Goal: Entertainment & Leisure: Consume media (video, audio)

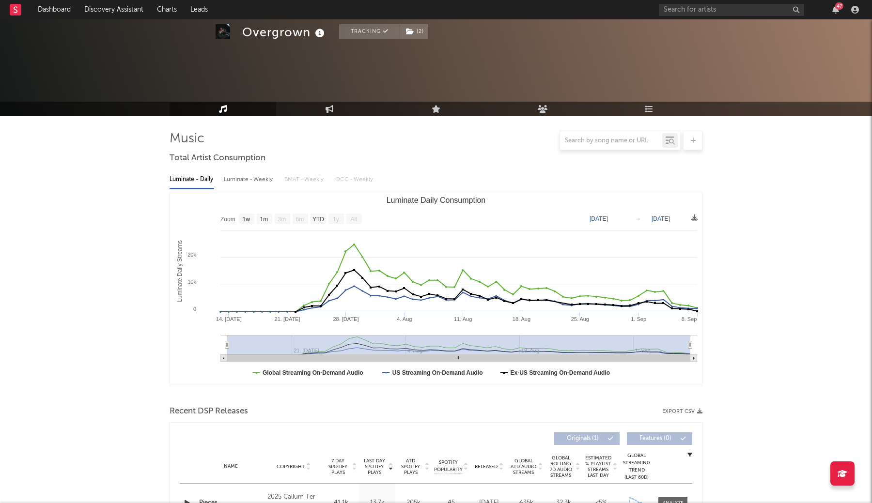
select select "1w"
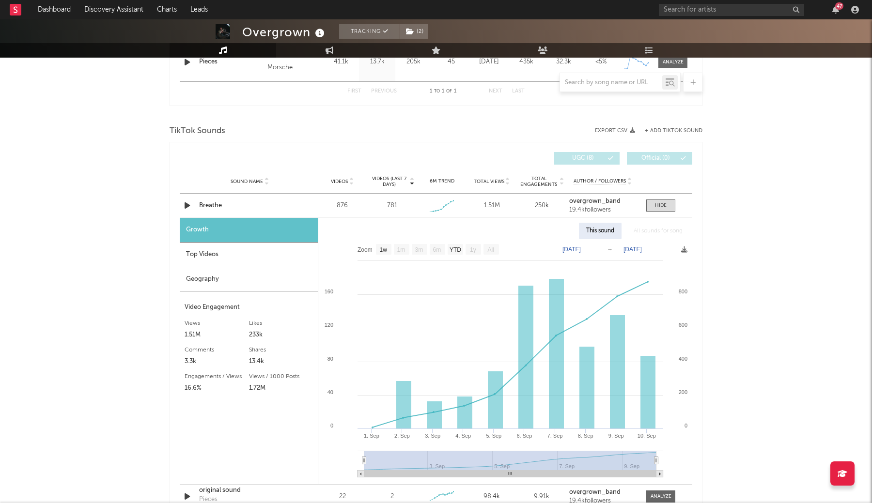
click at [772, 339] on div "Overgrown Tracking ( 2 ) [GEOGRAPHIC_DATA] | Breakcore Edit Tracking ( 2 ) Emai…" at bounding box center [436, 341] width 872 height 1527
click at [185, 208] on icon "button" at bounding box center [187, 206] width 10 height 12
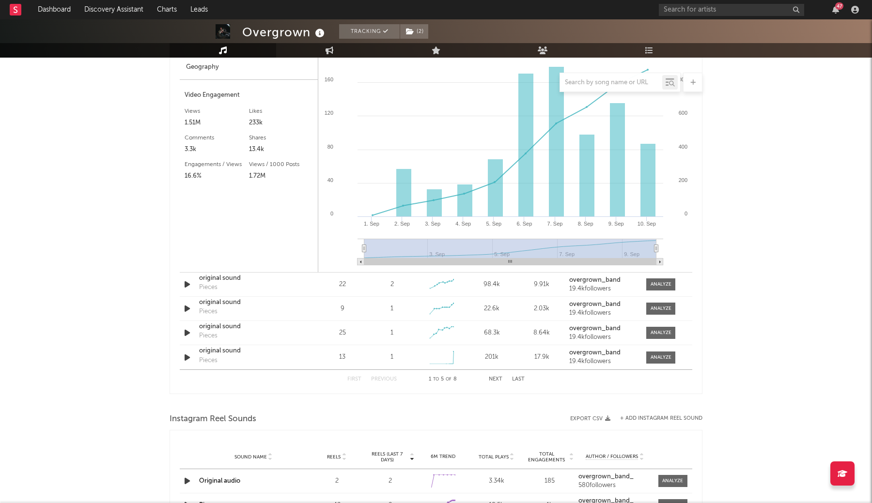
scroll to position [660, 0]
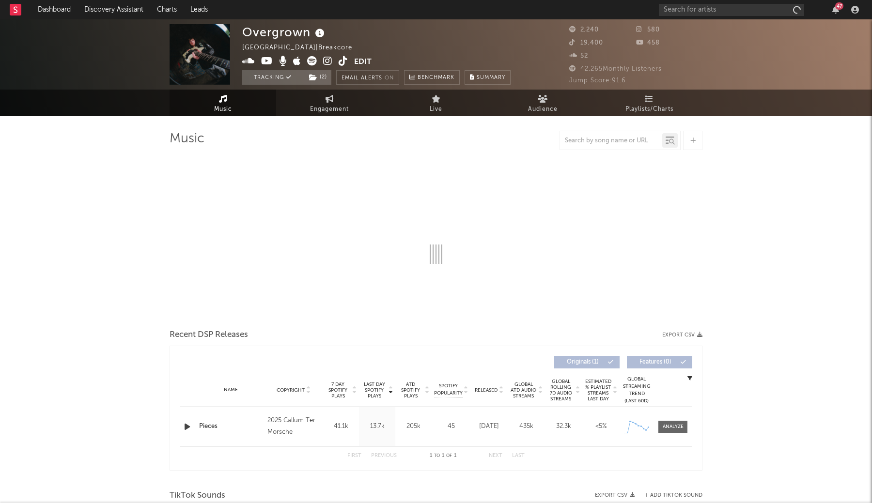
select select "1w"
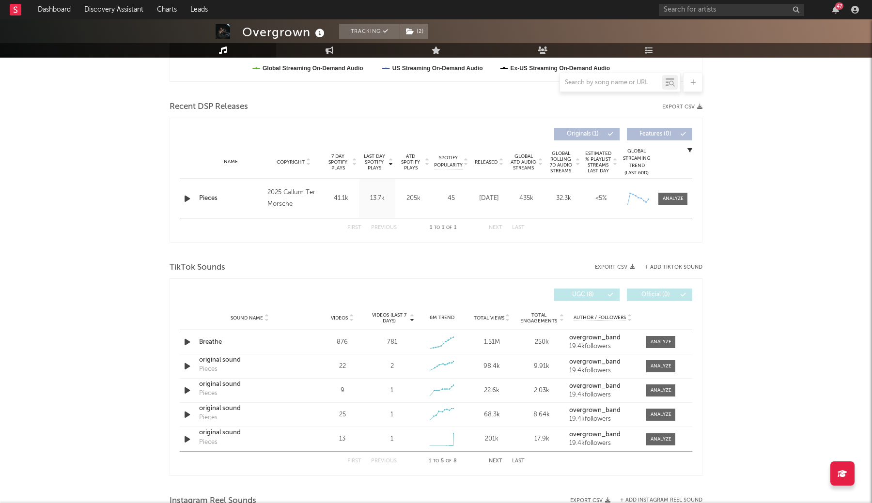
scroll to position [318, 0]
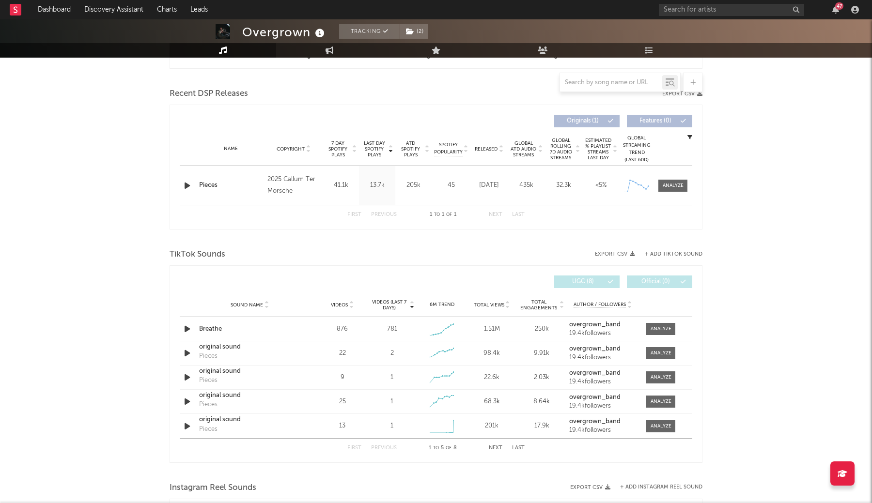
click at [674, 192] on div "Name Pieces Copyright 2025 Callum Ter Morsche Label Callum Ter Morsche Album Na…" at bounding box center [436, 185] width 513 height 39
click at [674, 182] on div at bounding box center [673, 185] width 21 height 7
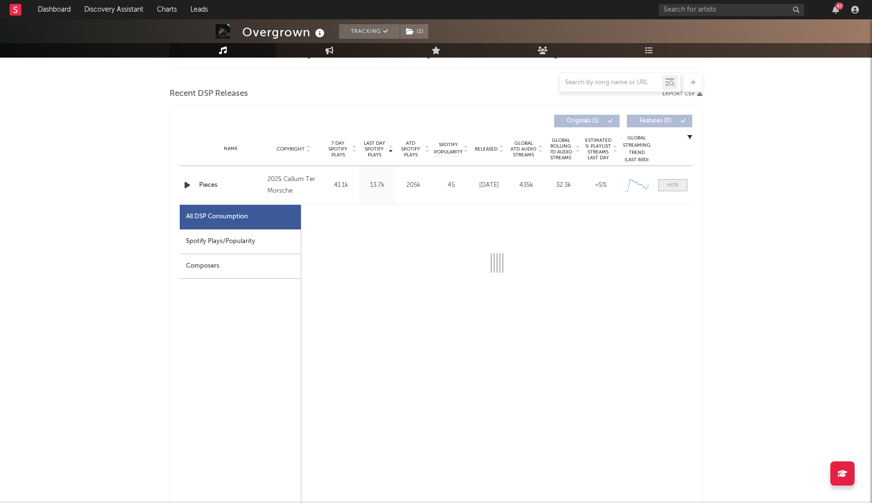
select select "1w"
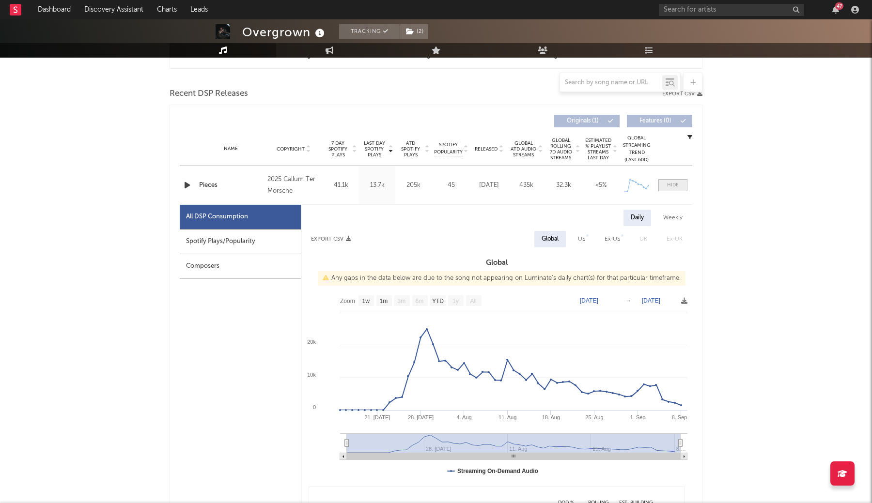
click at [674, 182] on div at bounding box center [673, 185] width 12 height 7
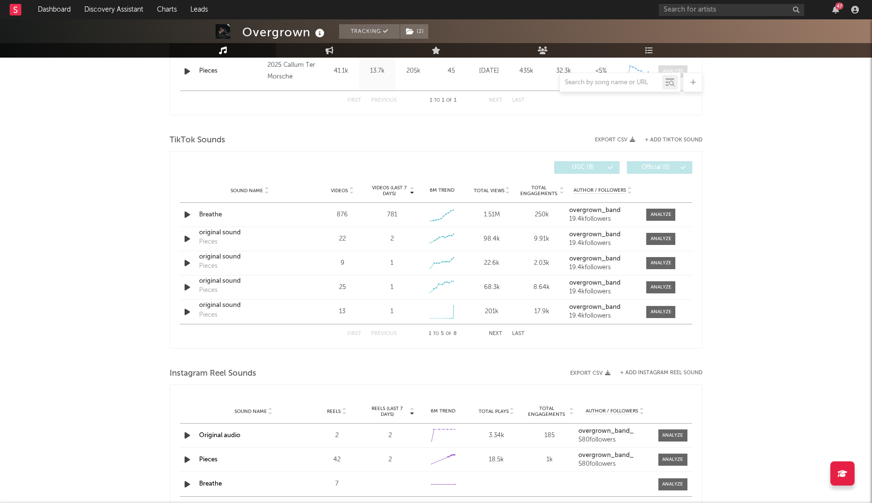
scroll to position [449, 0]
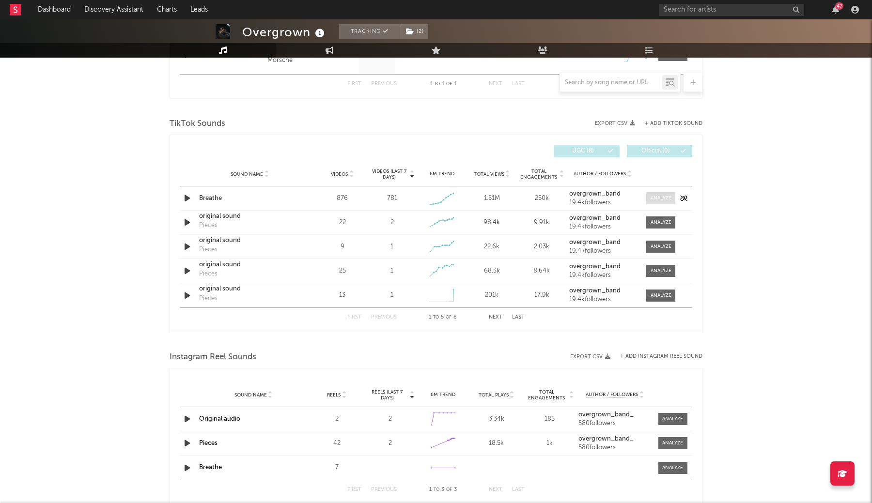
click at [667, 194] on span at bounding box center [660, 198] width 29 height 12
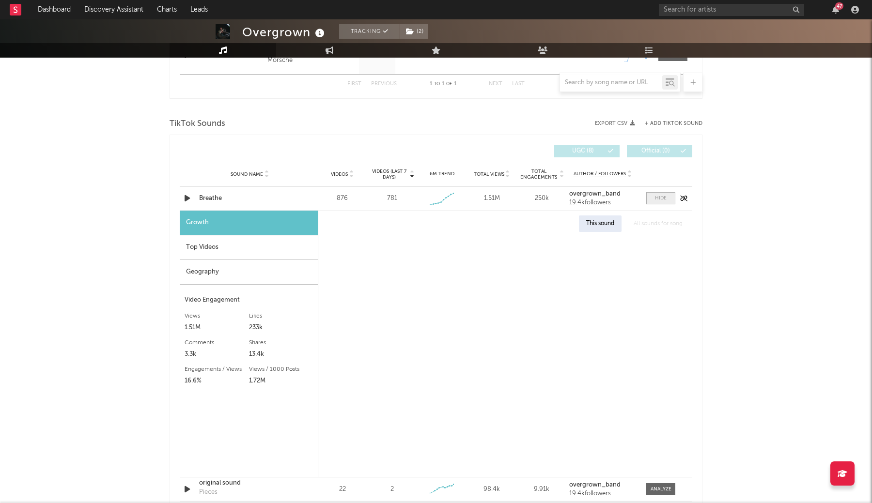
select select "1w"
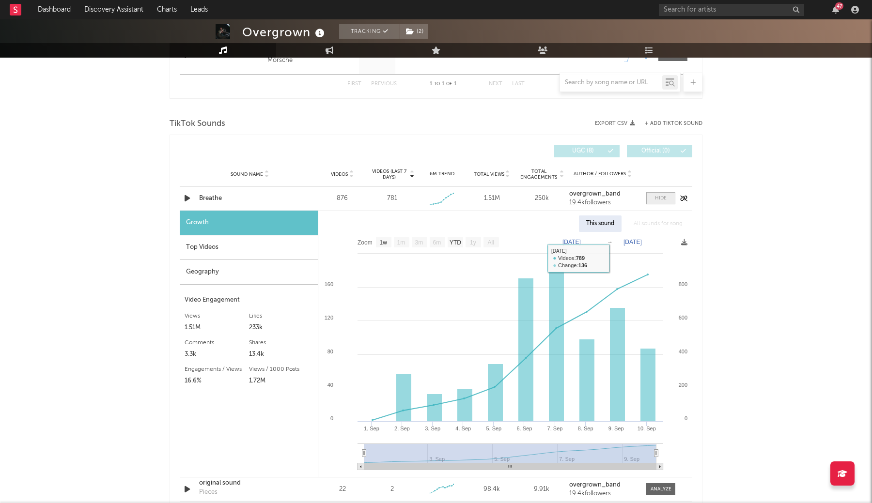
click at [653, 198] on span at bounding box center [660, 198] width 29 height 12
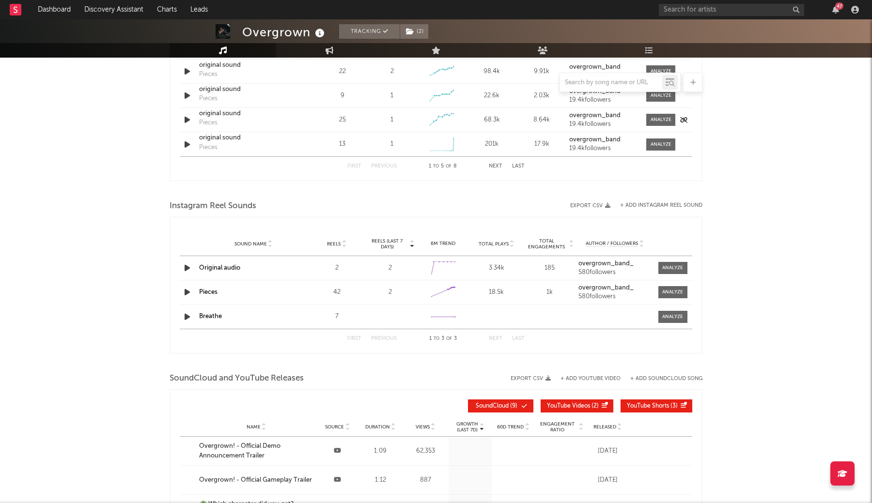
scroll to position [625, 0]
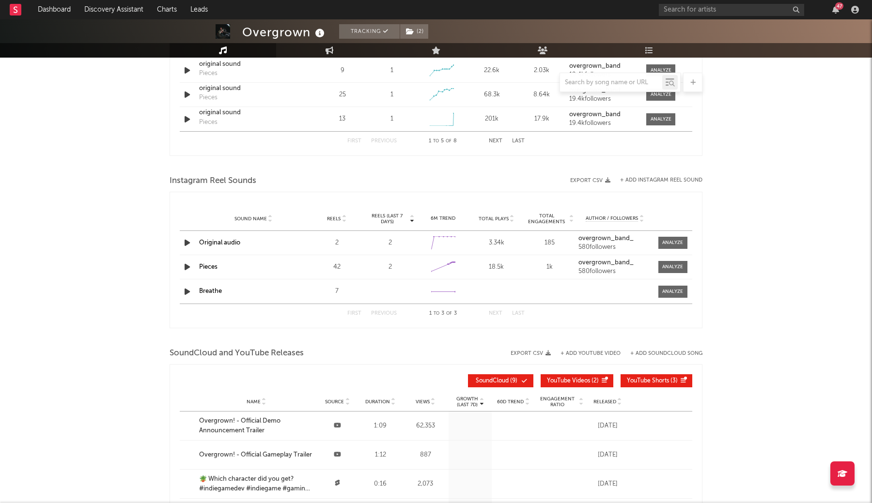
click at [207, 294] on link "Breathe" at bounding box center [210, 291] width 23 height 6
